Goal: Use online tool/utility: Utilize a website feature to perform a specific function

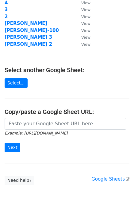
scroll to position [78, 0]
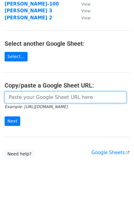
click at [18, 94] on input "url" at bounding box center [66, 98] width 122 height 12
paste input "[URL][DOMAIN_NAME]"
type input "[URL][DOMAIN_NAME]"
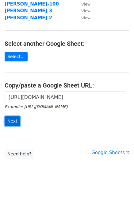
click at [11, 118] on input "Next" at bounding box center [13, 121] width 16 height 10
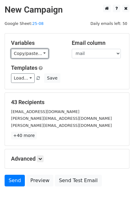
drag, startPoint x: 27, startPoint y: 55, endPoint x: 29, endPoint y: 58, distance: 3.6
click at [27, 55] on link "Copy/paste..." at bounding box center [29, 54] width 37 height 10
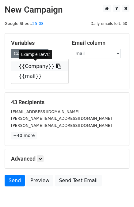
click at [32, 66] on link "{{Company}}" at bounding box center [39, 66] width 57 height 10
